Goal: Task Accomplishment & Management: Complete application form

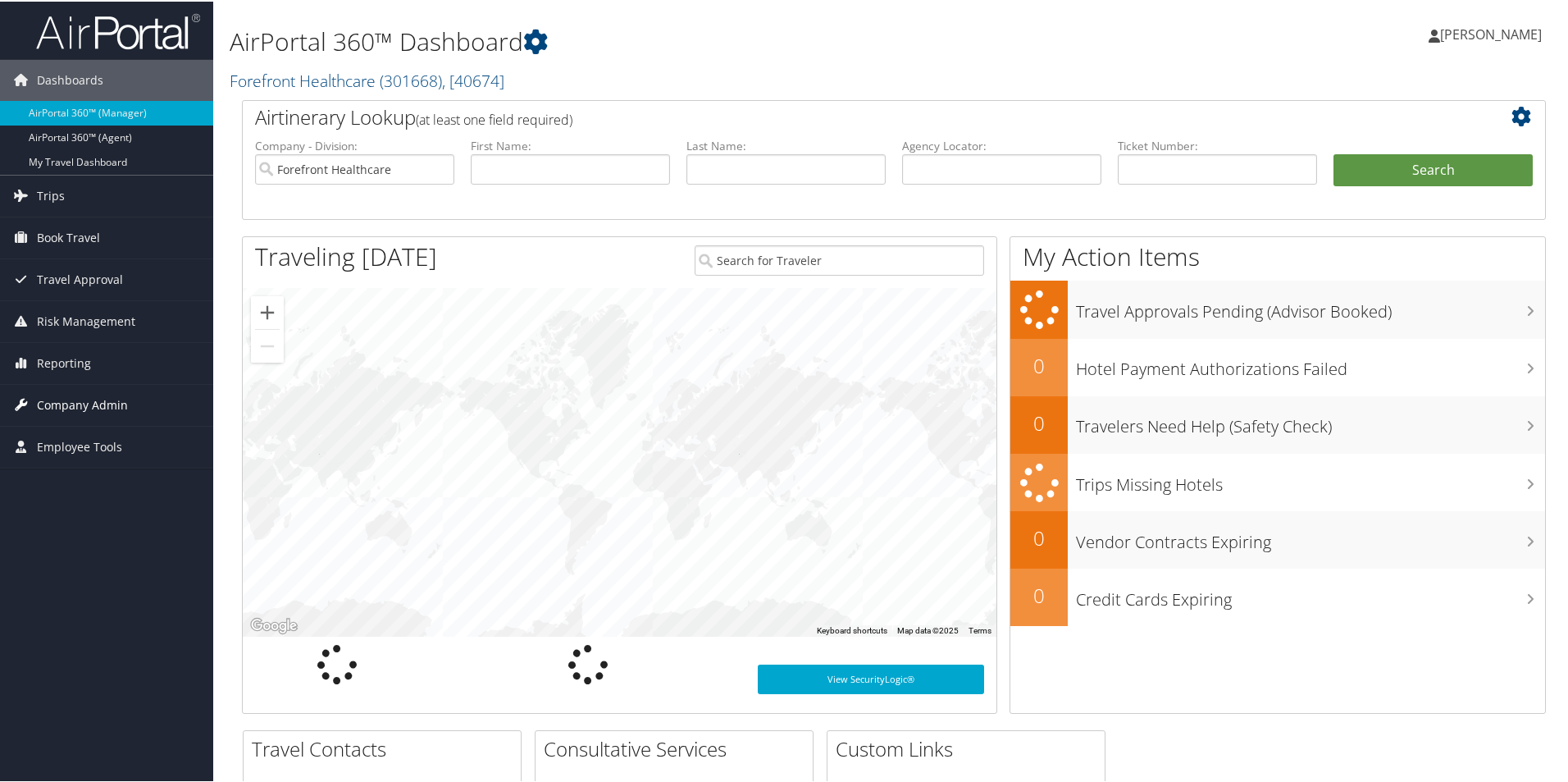
click at [69, 400] on span "Company Admin" at bounding box center [82, 403] width 91 height 41
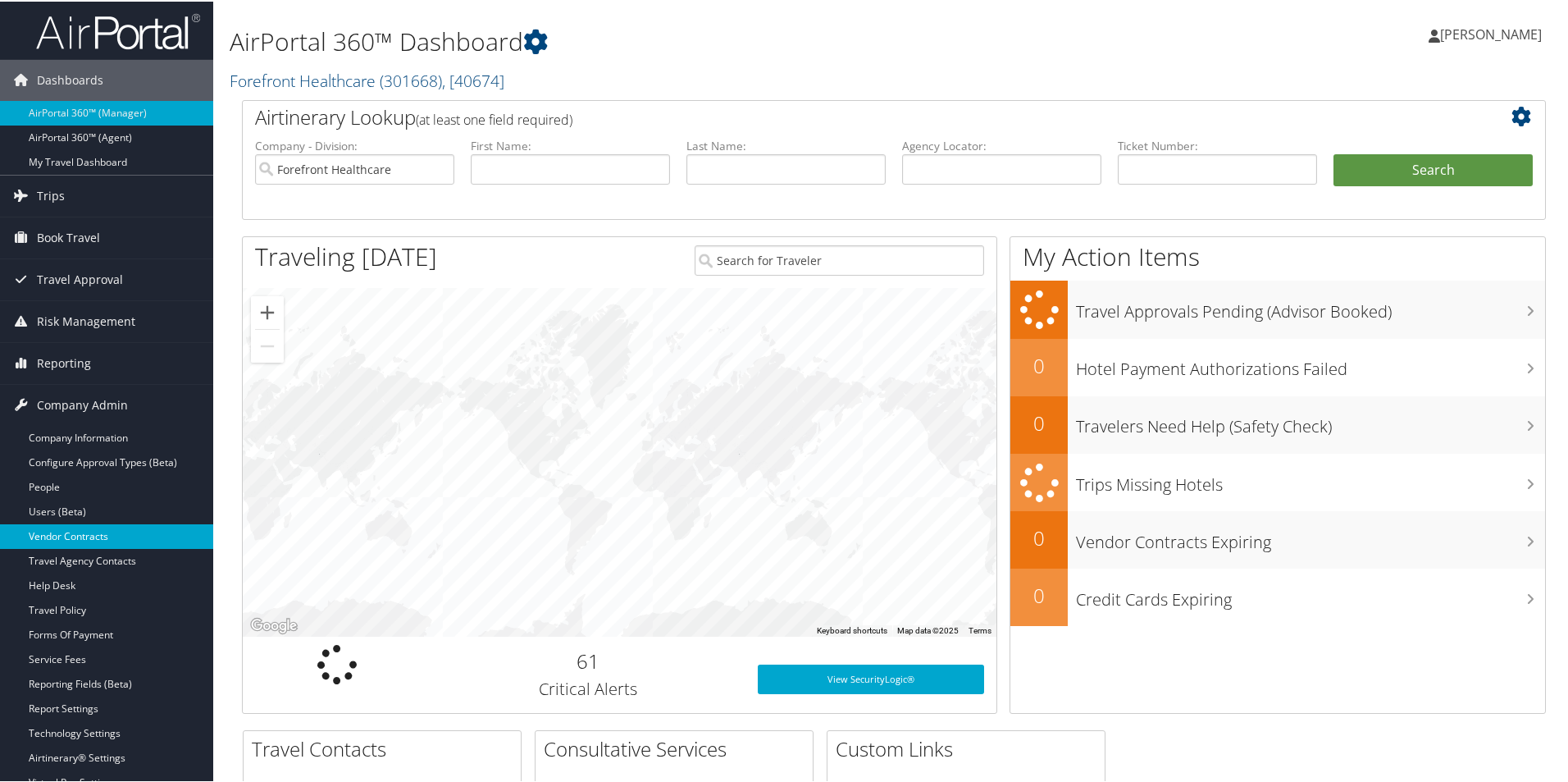
click at [84, 541] on link "Vendor Contracts" at bounding box center [107, 535] width 213 height 24
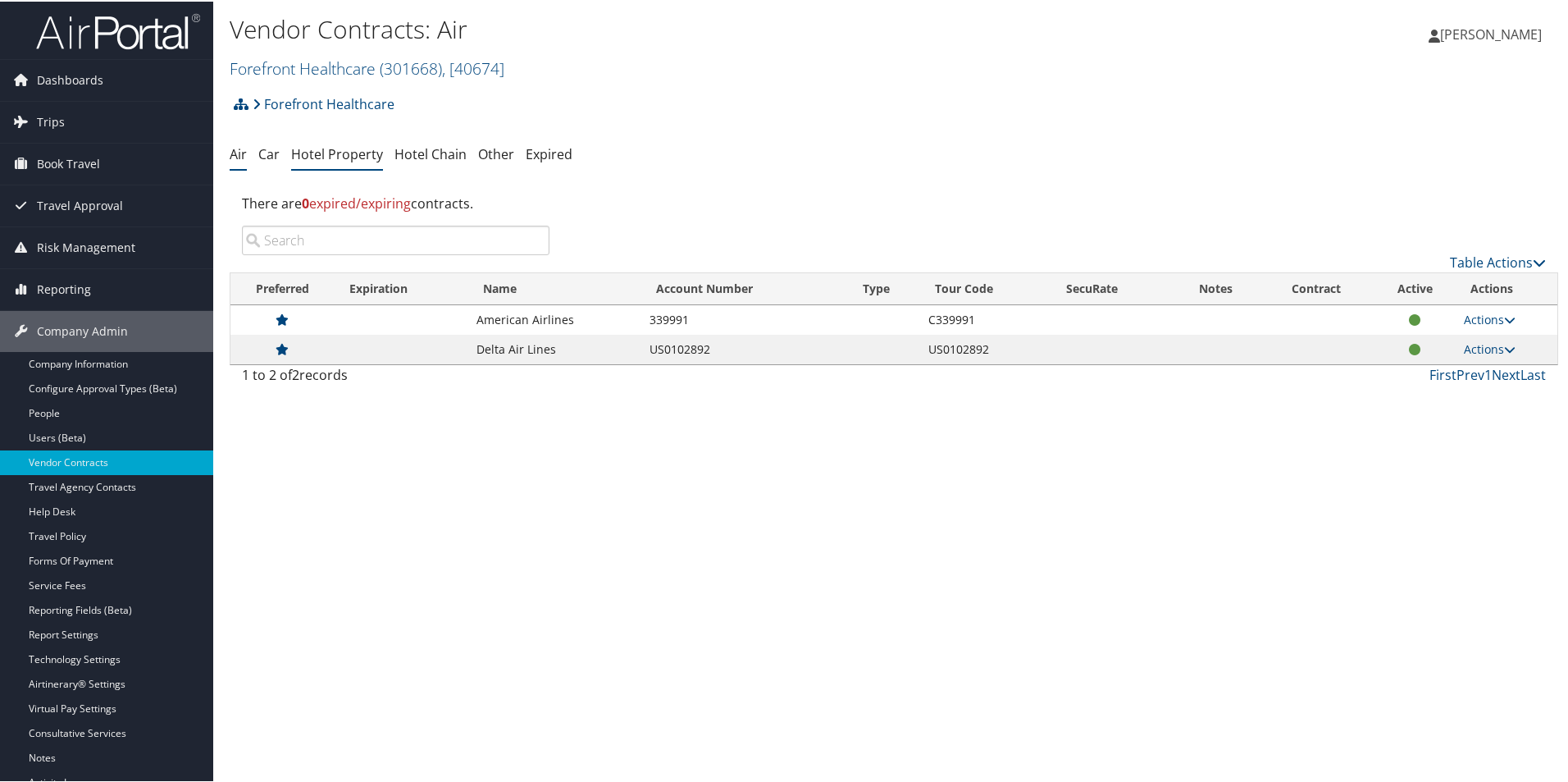
click at [369, 149] on link "Hotel Property" at bounding box center [336, 152] width 92 height 18
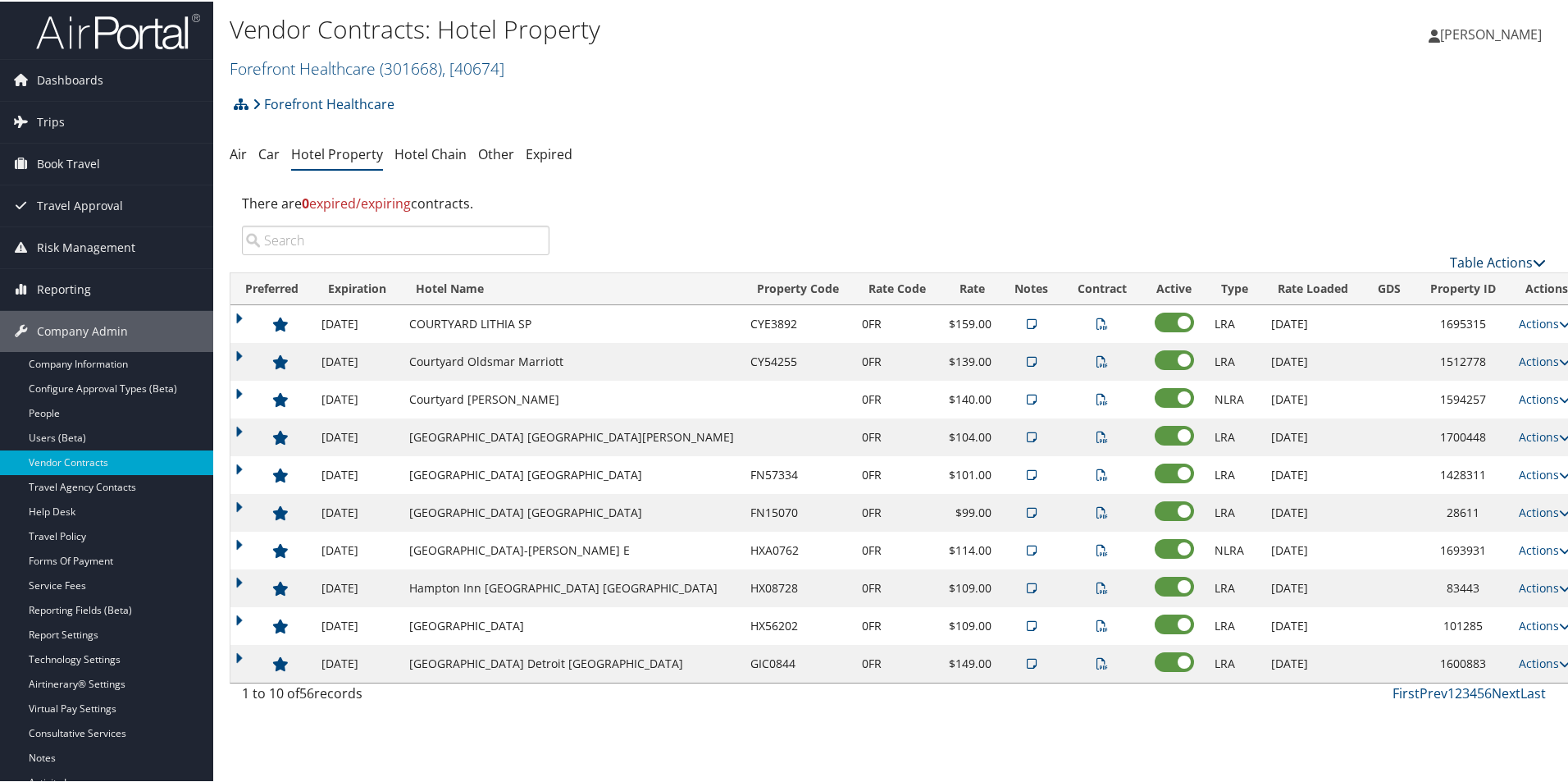
click at [1491, 262] on link "Table Actions" at bounding box center [1498, 260] width 96 height 18
click at [1423, 286] on link "Add New Contract" at bounding box center [1442, 287] width 216 height 28
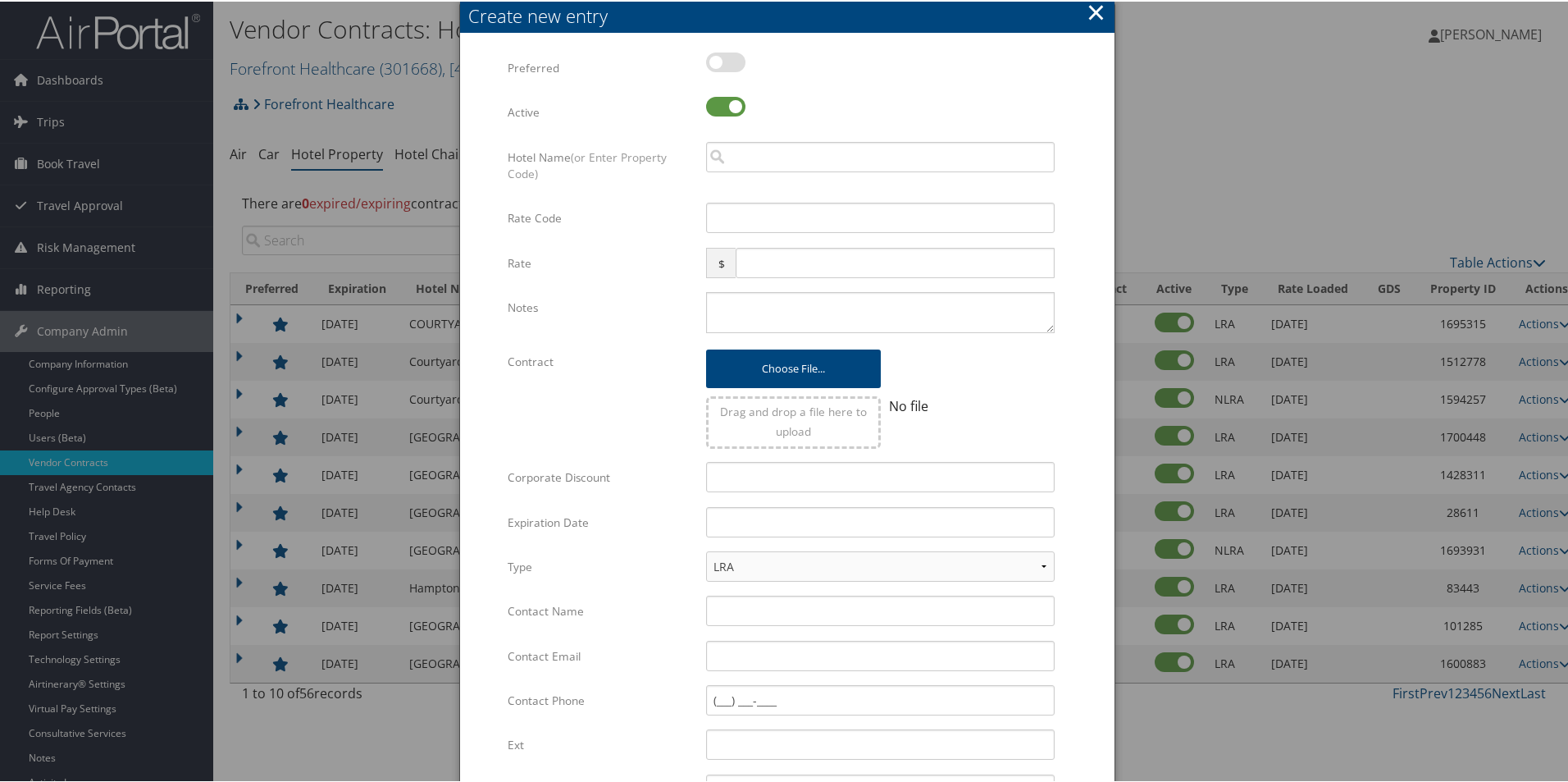
click at [721, 63] on label at bounding box center [725, 60] width 39 height 20
click at [721, 63] on input "checkbox" at bounding box center [720, 64] width 10 height 10
checkbox input "true"
click at [752, 152] on input "search" at bounding box center [880, 156] width 349 height 31
type input "S"
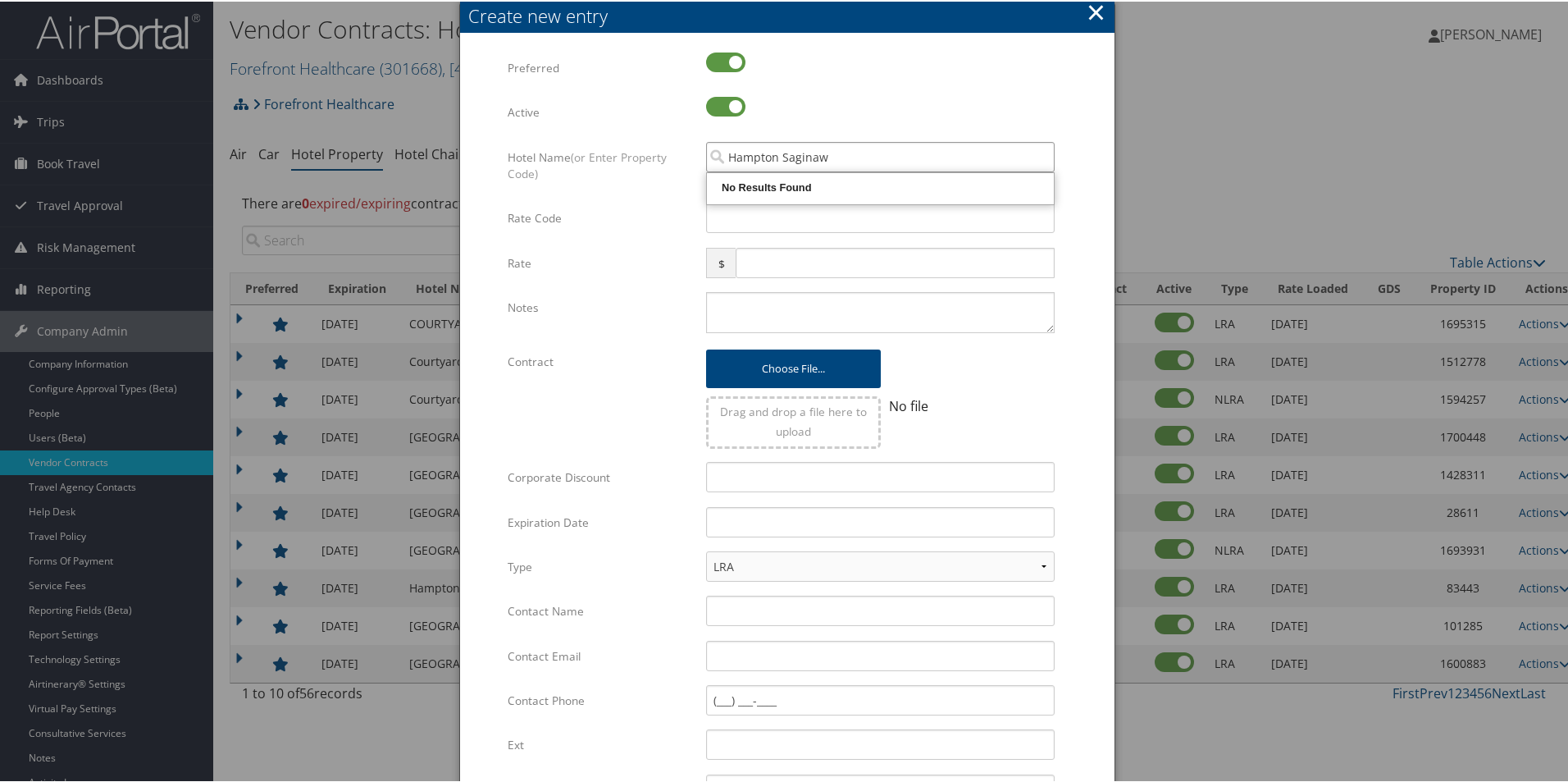
type input "Hampton Saginaw"
drag, startPoint x: 845, startPoint y: 156, endPoint x: 704, endPoint y: 160, distance: 141.1
click at [706, 160] on input "Hampton Saginaw" at bounding box center [880, 156] width 349 height 31
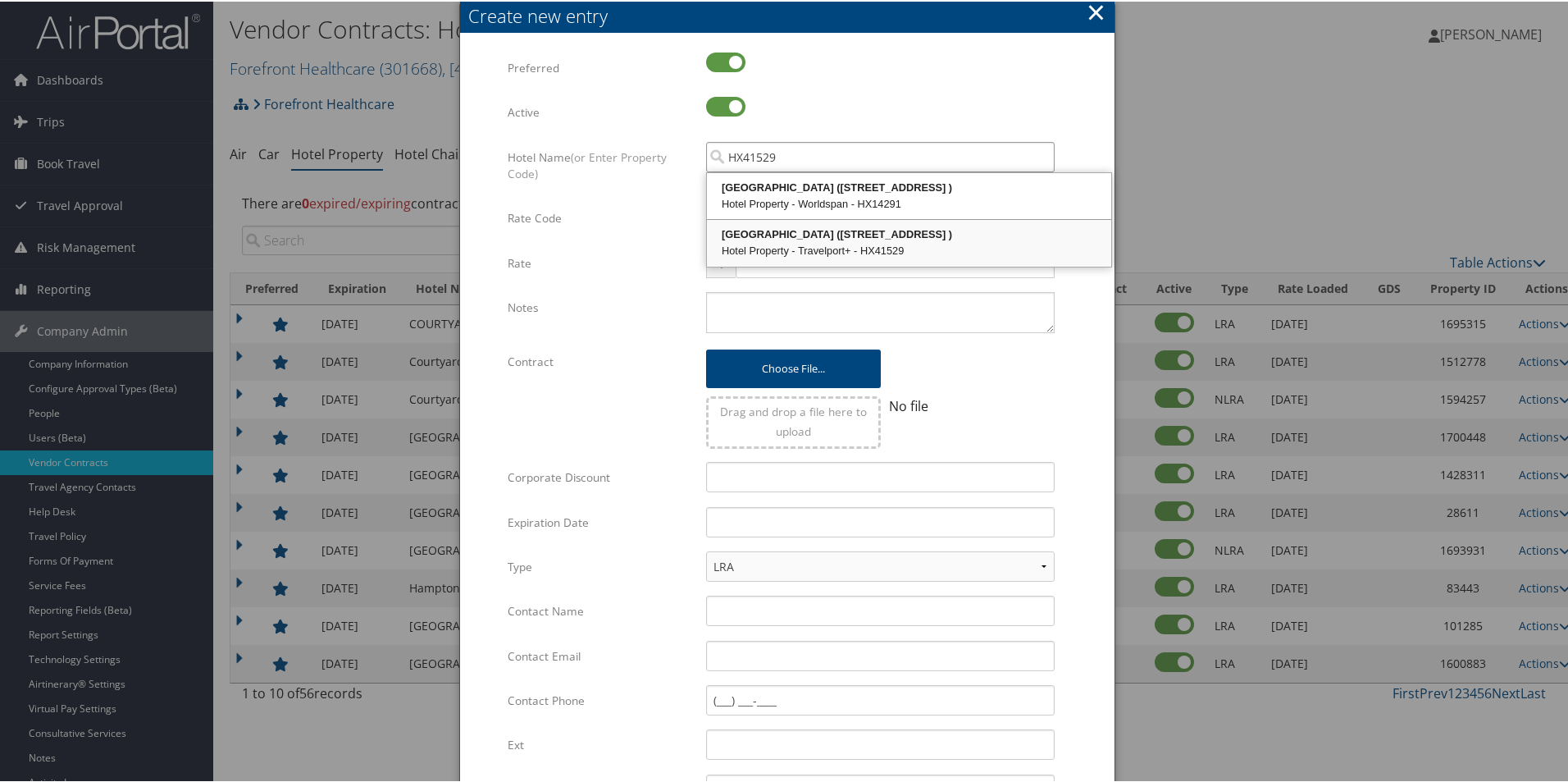
click at [889, 236] on div "[GEOGRAPHIC_DATA] ([STREET_ADDRESS] )" at bounding box center [908, 232] width 399 height 17
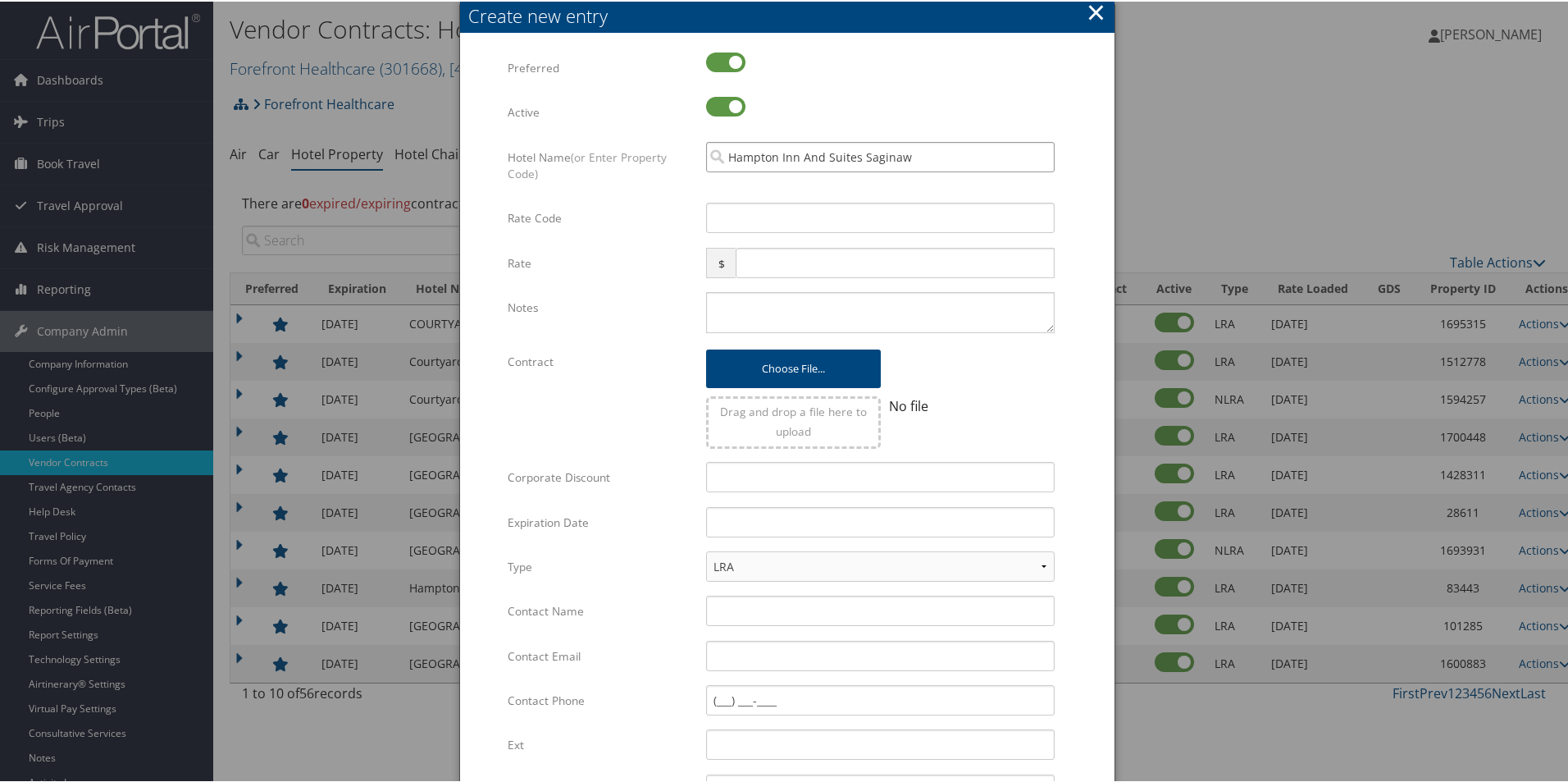
type input "Hampton Inn And Suites Saginaw"
click at [764, 219] on input "Rate Code" at bounding box center [880, 216] width 349 height 31
type input "0FR"
type input "122"
paste textarea "Please test rates; NLRA $122/nt fixed rates, 10% dynamic LRA discount, 24 hr cx…"
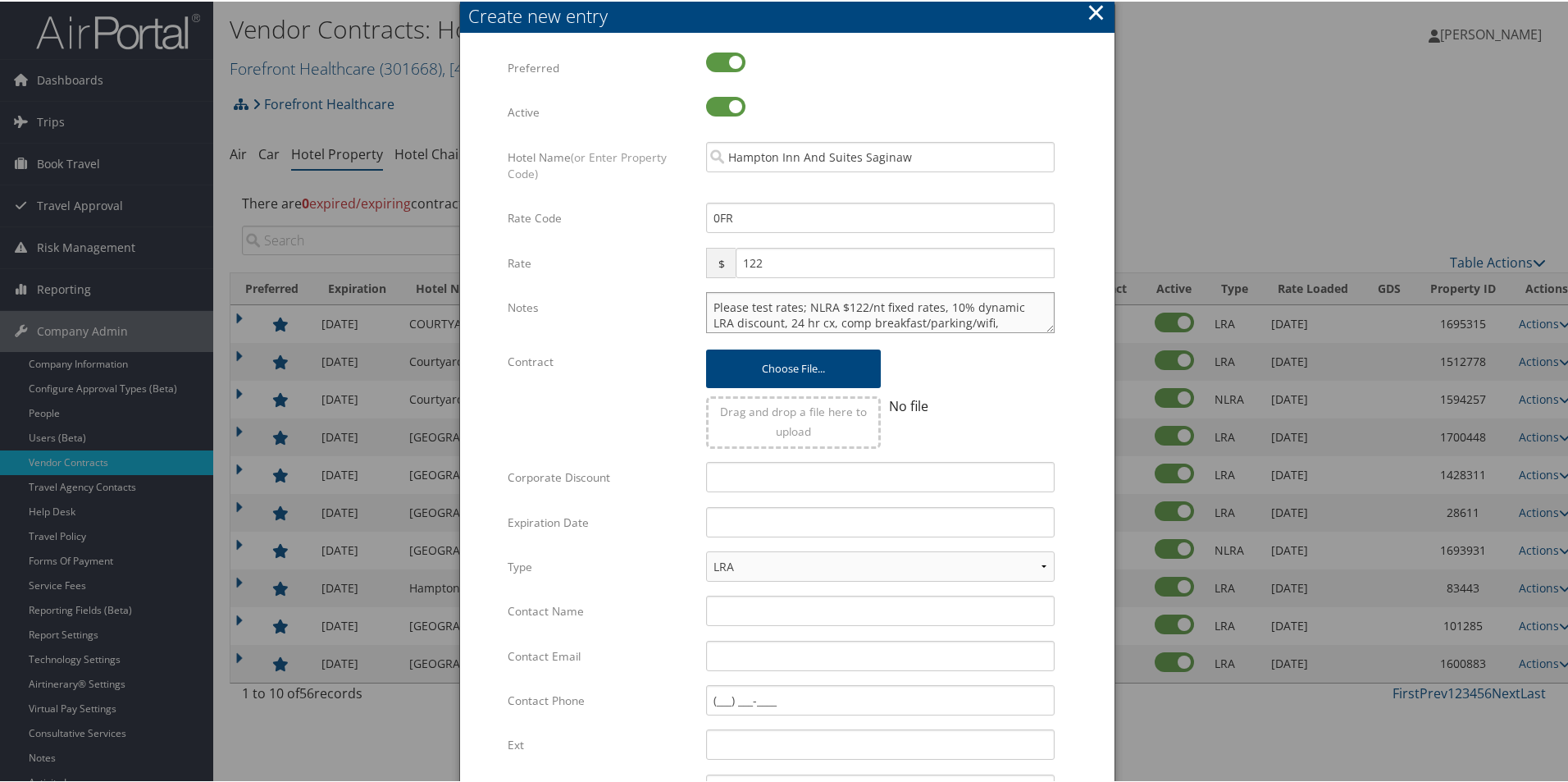
scroll to position [31, 0]
type textarea "Please test rates; NLRA $122/nt fixed rates, 10% dynamic LRA discount, 24 hr cx…"
click at [732, 474] on input "Corporate Discount" at bounding box center [880, 475] width 349 height 31
type input "10%"
click at [718, 516] on input "text" at bounding box center [880, 520] width 349 height 31
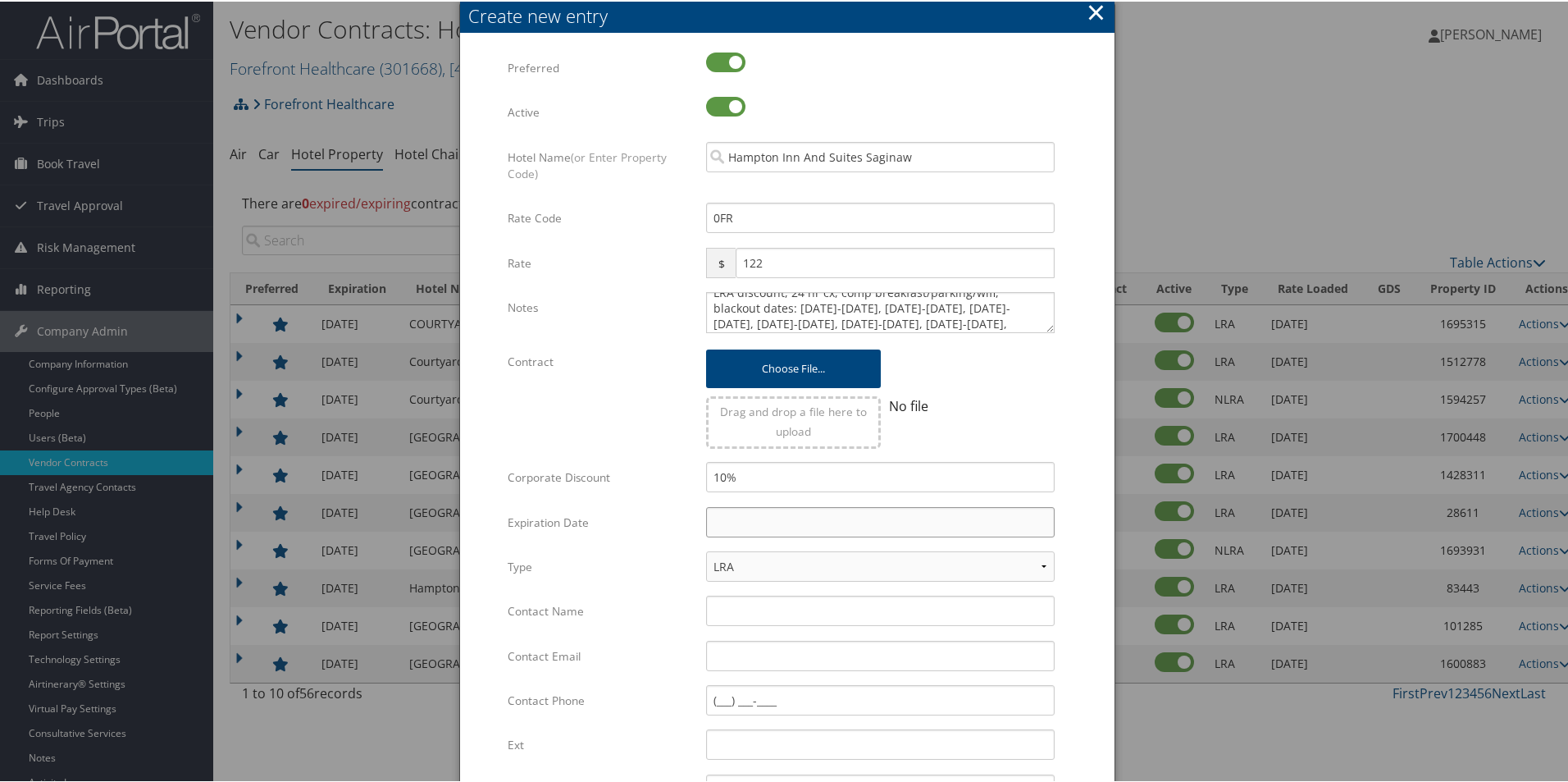
click at [735, 514] on input "text" at bounding box center [880, 520] width 349 height 31
type input "[DATE]"
click at [1010, 428] on div "No file" at bounding box center [967, 416] width 174 height 60
click at [749, 569] on select "LRA NLRA" at bounding box center [880, 564] width 349 height 31
select select "NLRA"
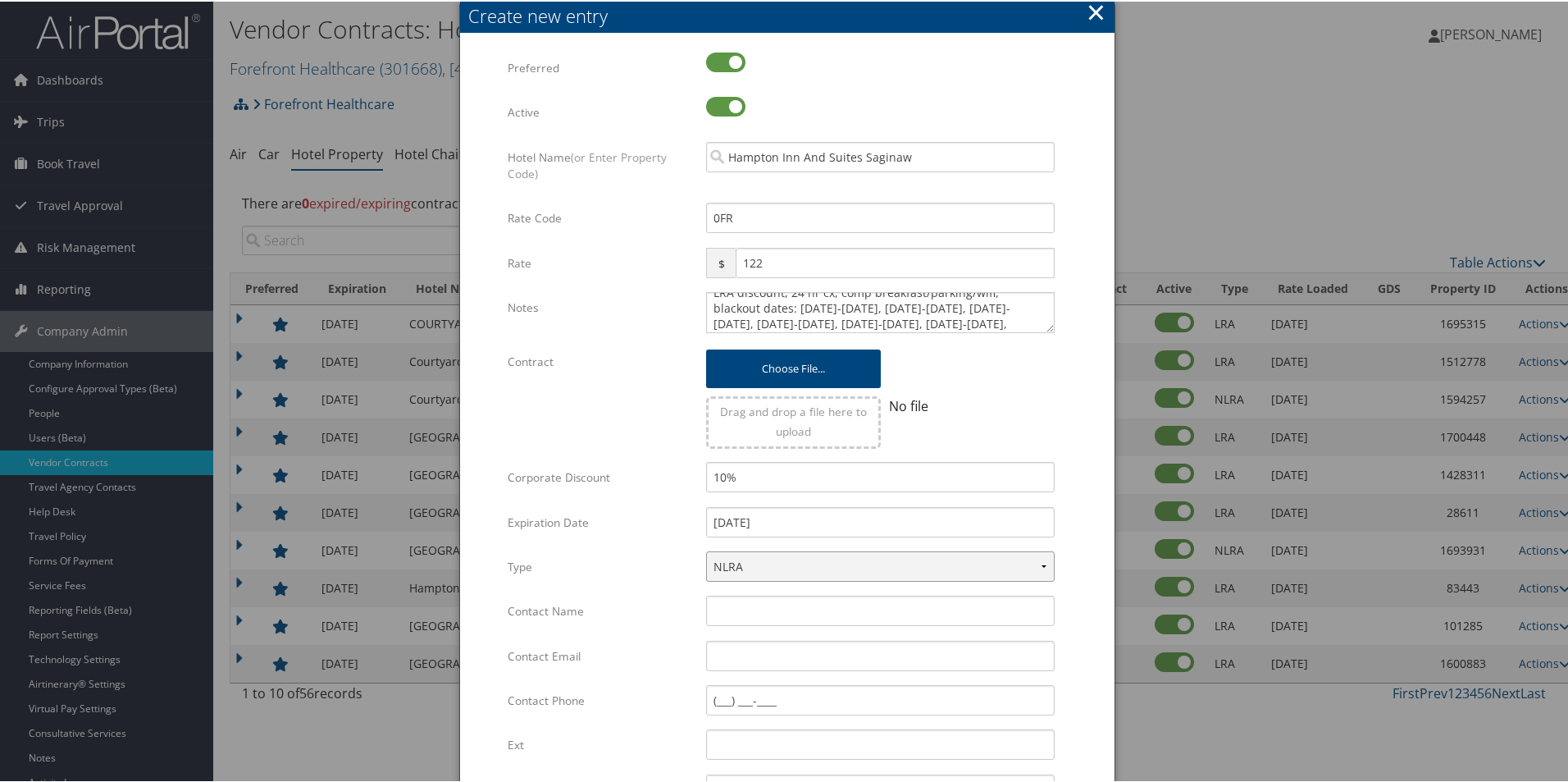
click at [706, 550] on select "LRA NLRA" at bounding box center [880, 564] width 349 height 31
click at [722, 617] on input "Contact Name" at bounding box center [880, 609] width 349 height 31
click at [732, 568] on select "LRA NLRA" at bounding box center [880, 564] width 349 height 31
click at [728, 599] on input "Contact Name" at bounding box center [880, 609] width 349 height 31
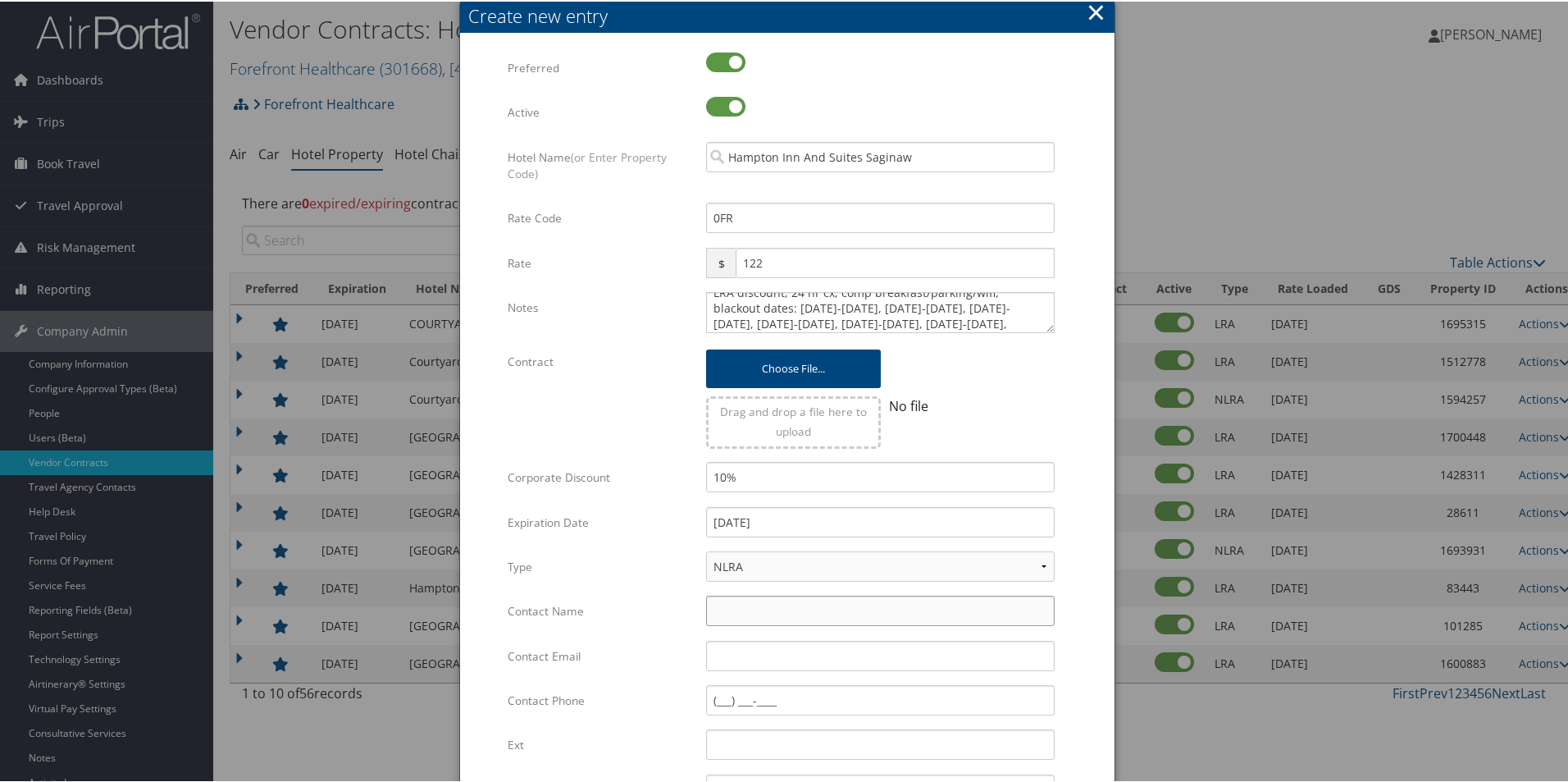
click at [722, 604] on input "Contact Name" at bounding box center [880, 609] width 349 height 31
type input "[PERSON_NAME]"
type input "[PERSON_NAME][EMAIL_ADDRESS][PERSON_NAME][DOMAIN_NAME]"
click at [715, 694] on input "Contact Phone" at bounding box center [880, 698] width 349 height 31
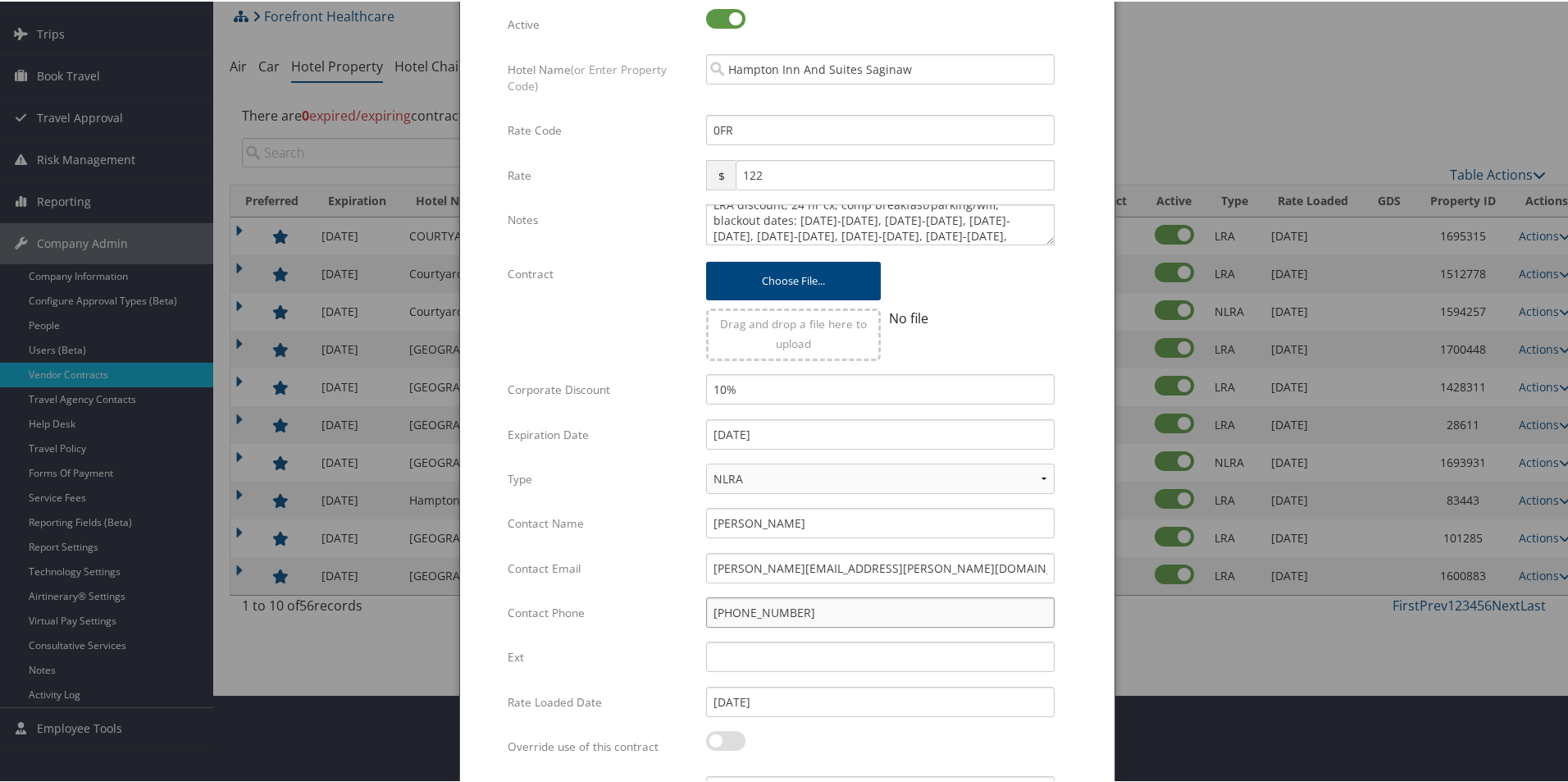
scroll to position [225, 0]
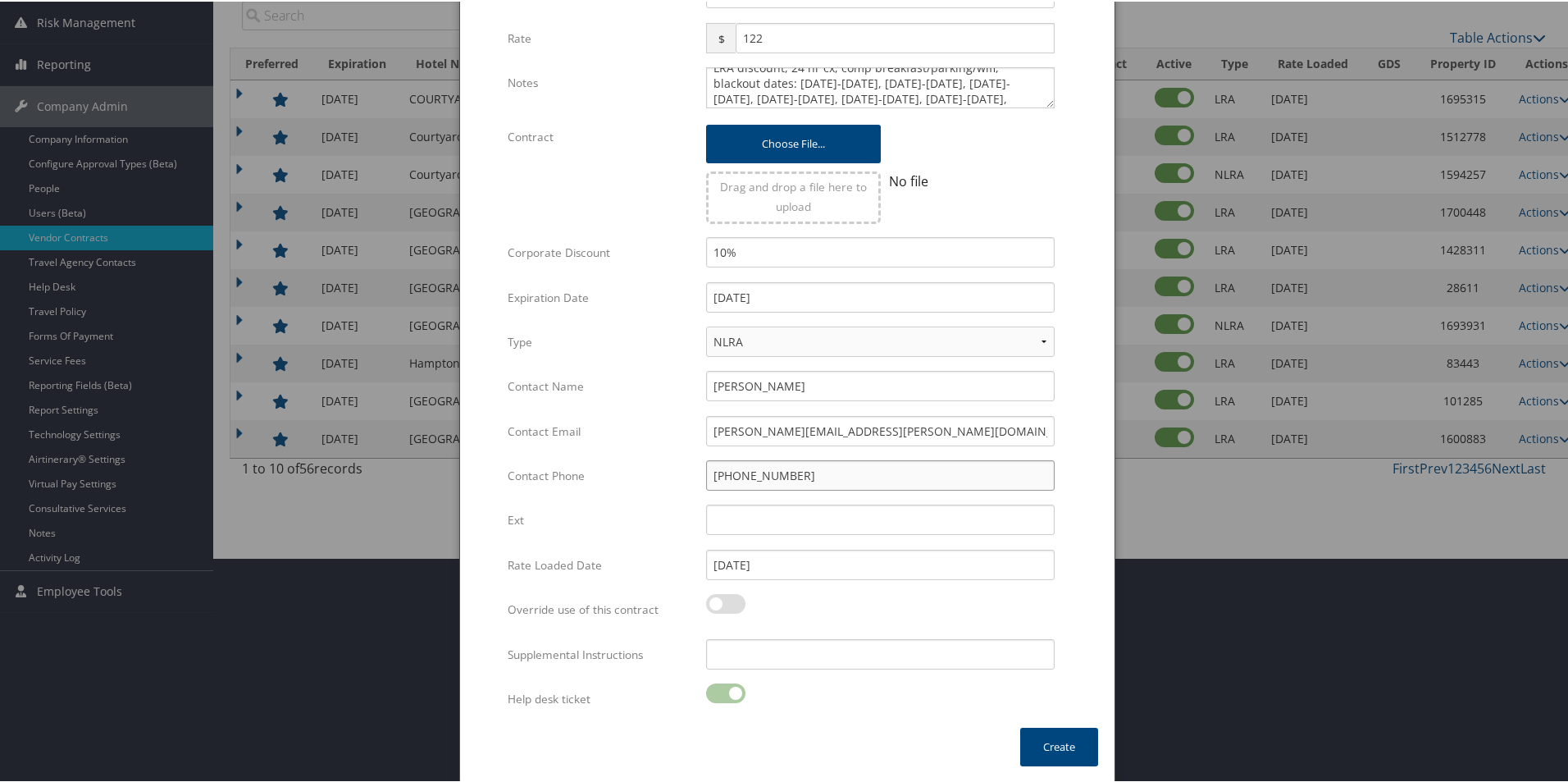
type input "[PHONE_NUMBER]"
click at [1059, 742] on button "Create" at bounding box center [1059, 745] width 78 height 38
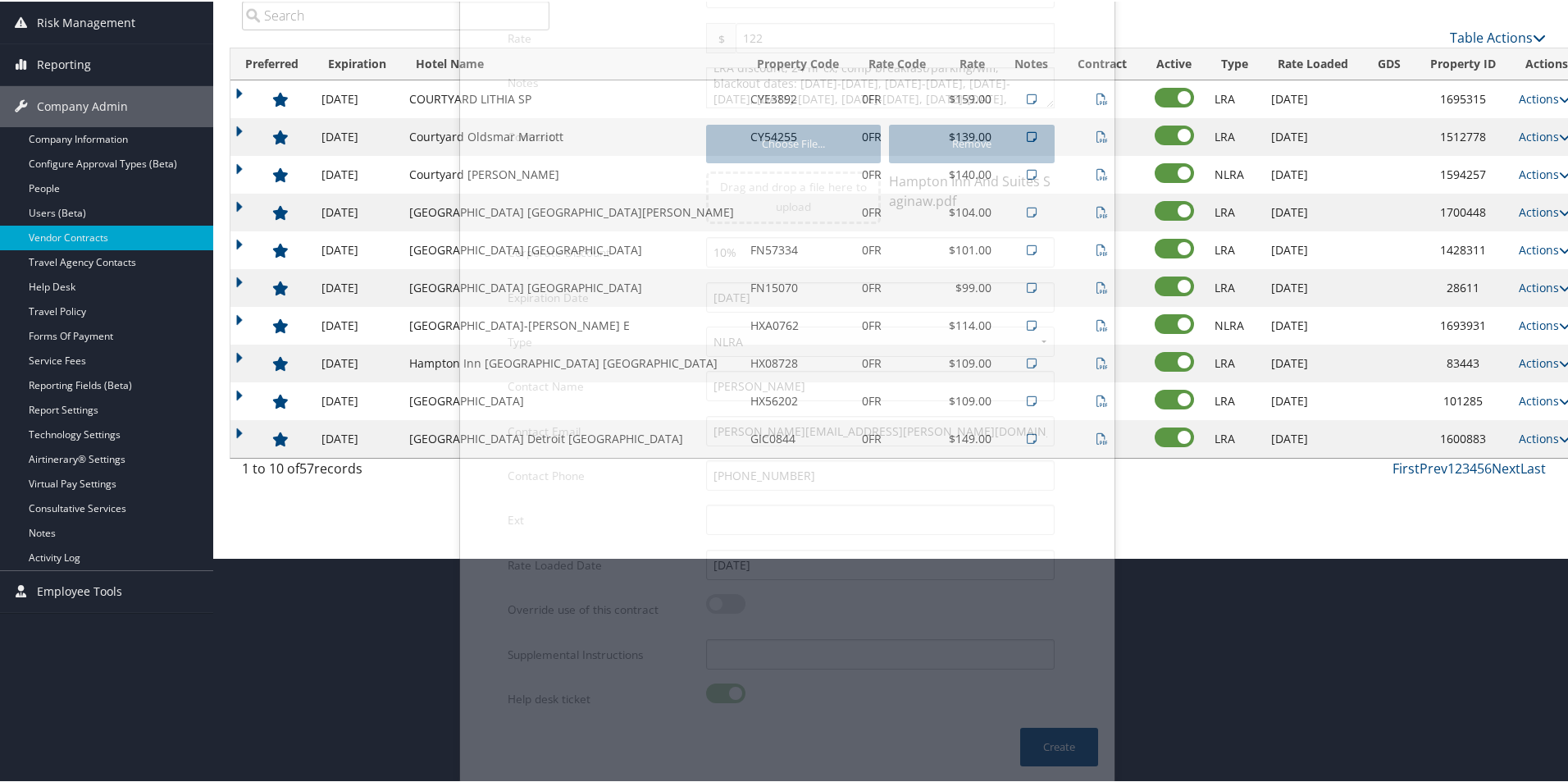
scroll to position [54, 0]
